Goal: Information Seeking & Learning: Learn about a topic

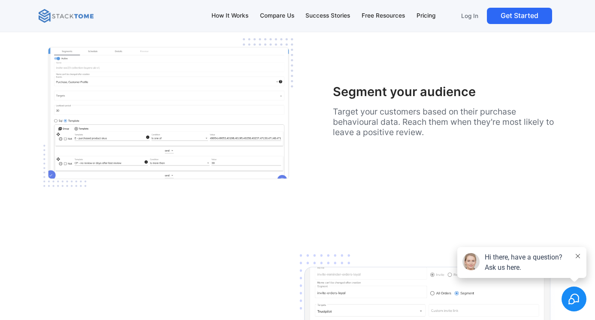
scroll to position [1220, 0]
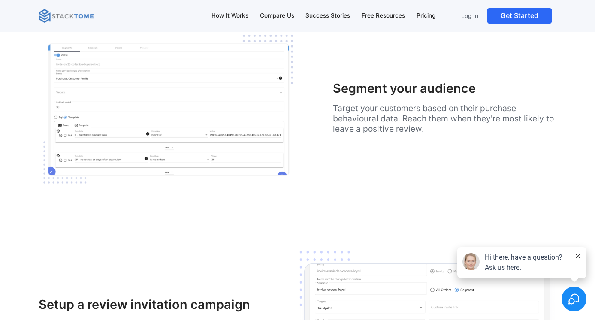
click at [385, 115] on p "Target your customers based on their purchase behavioural data. Reach them when…" at bounding box center [444, 118] width 223 height 31
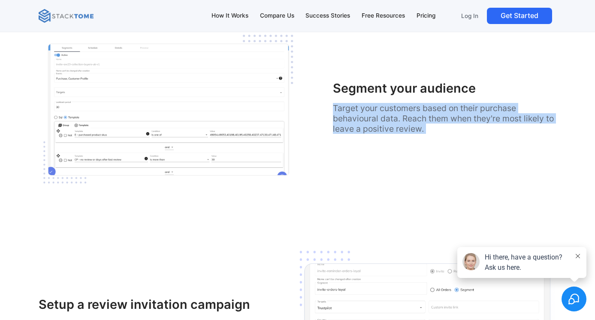
click at [385, 115] on p "Target your customers based on their purchase behavioural data. Reach them when…" at bounding box center [444, 118] width 223 height 31
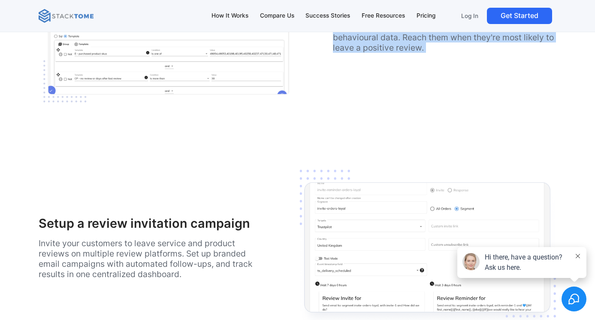
scroll to position [1368, 0]
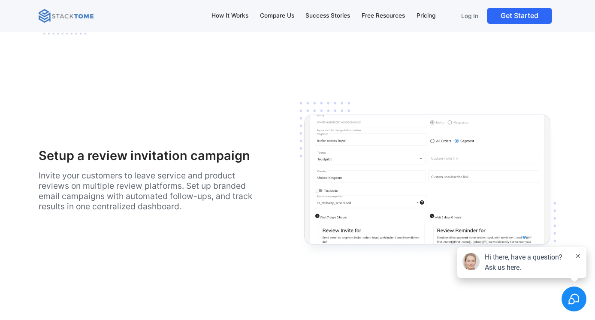
click at [141, 192] on p "Invite your customers to leave service and product reviews on multiple review p…" at bounding box center [150, 190] width 223 height 41
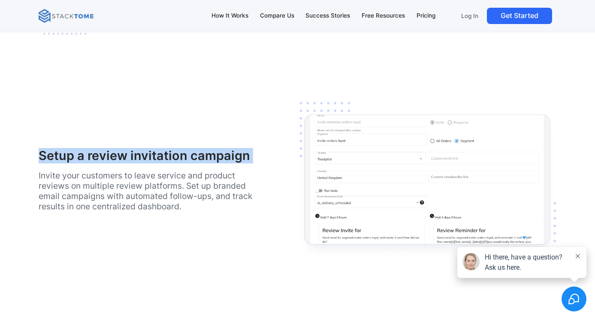
click at [141, 192] on p "Invite your customers to leave service and product reviews on multiple review p…" at bounding box center [150, 190] width 223 height 41
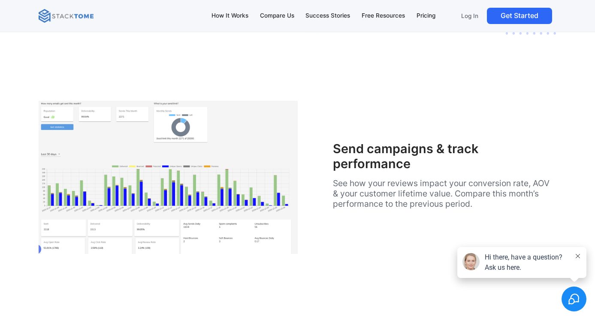
scroll to position [1595, 0]
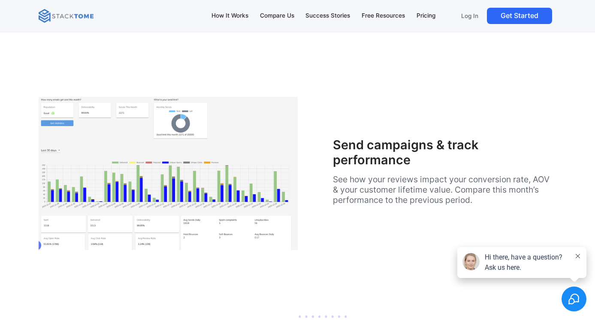
click at [369, 205] on div "Send campaigns & track performance See how your reviews impact your conversion …" at bounding box center [444, 174] width 223 height 72
click at [369, 204] on p "See how your reviews impact your conversion rate, AOV & your customer lifetime …" at bounding box center [444, 189] width 223 height 31
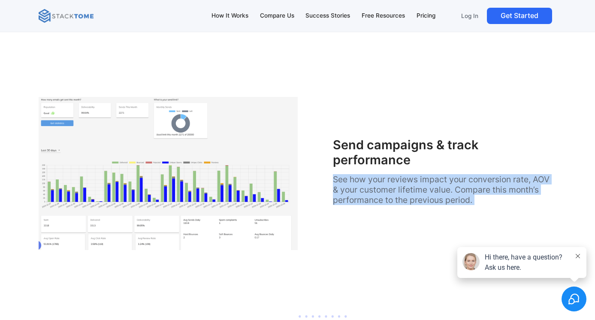
click at [369, 204] on p "See how your reviews impact your conversion rate, AOV & your customer lifetime …" at bounding box center [444, 189] width 223 height 31
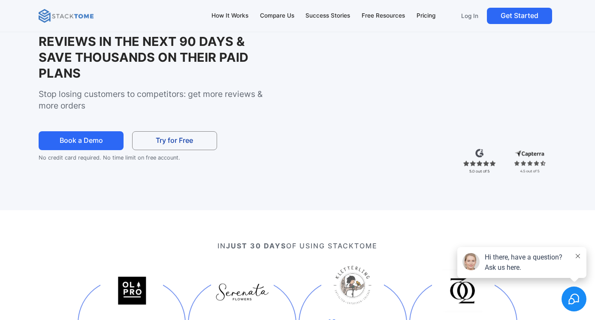
scroll to position [0, 0]
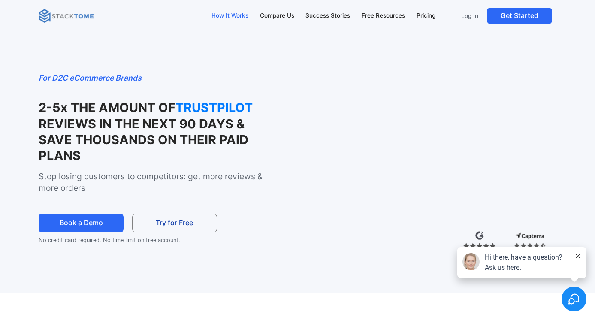
click at [219, 18] on div "How It Works" at bounding box center [229, 15] width 37 height 9
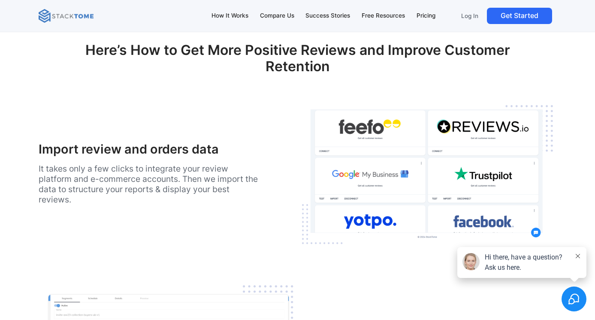
scroll to position [971, 0]
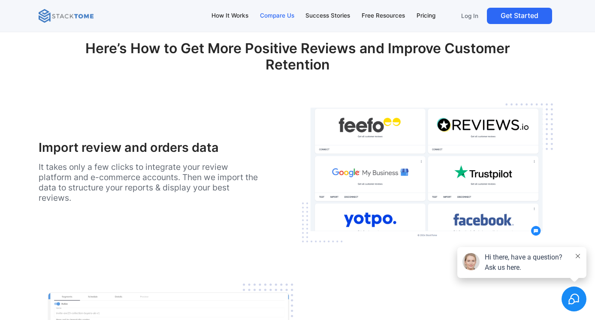
click at [278, 21] on link "Compare Us" at bounding box center [277, 16] width 42 height 18
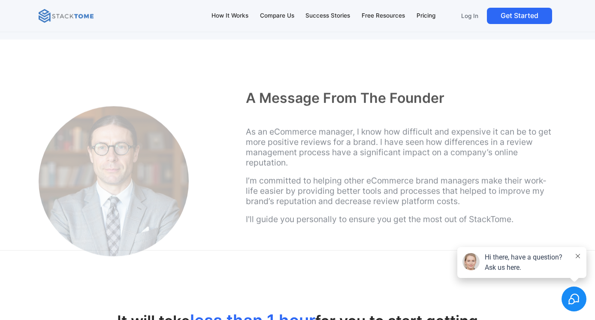
scroll to position [3828, 0]
